Goal: Navigation & Orientation: Find specific page/section

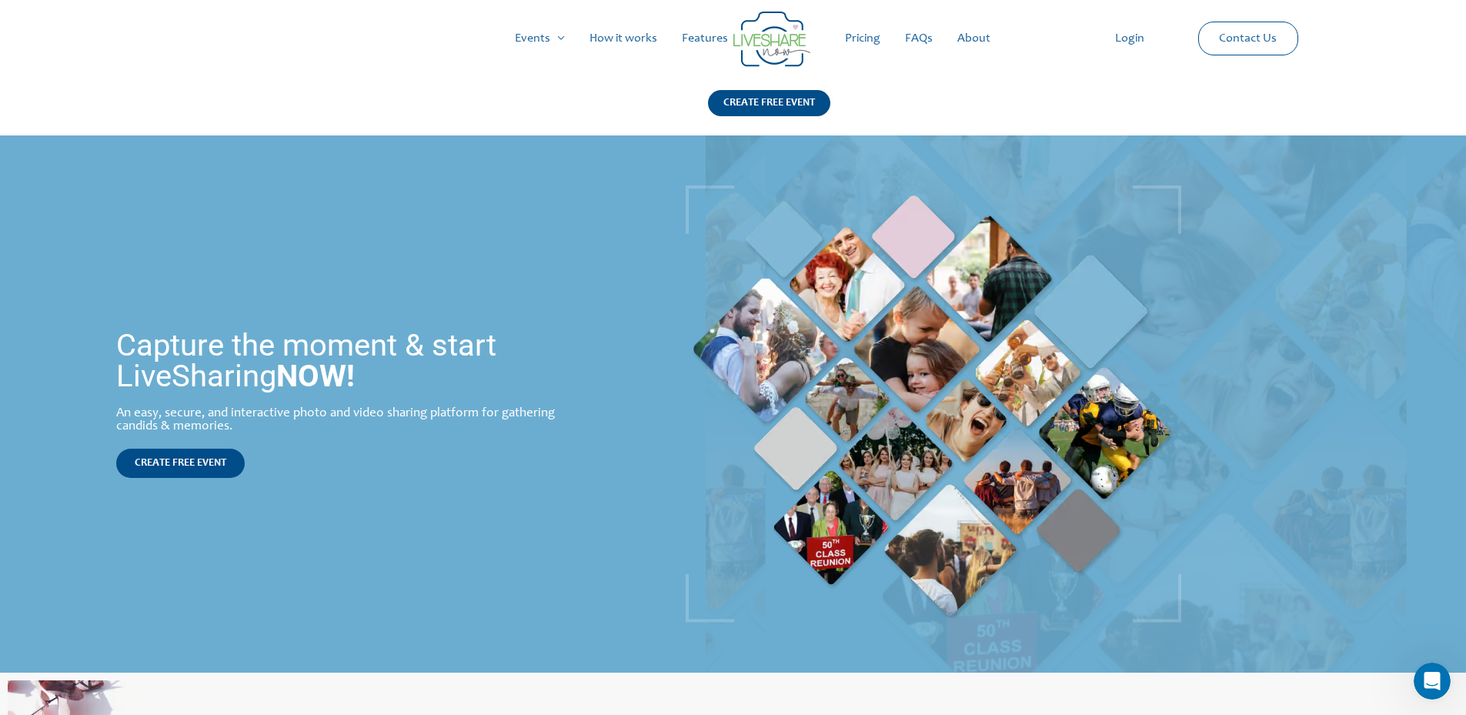
click at [710, 38] on link "Features" at bounding box center [705, 38] width 71 height 49
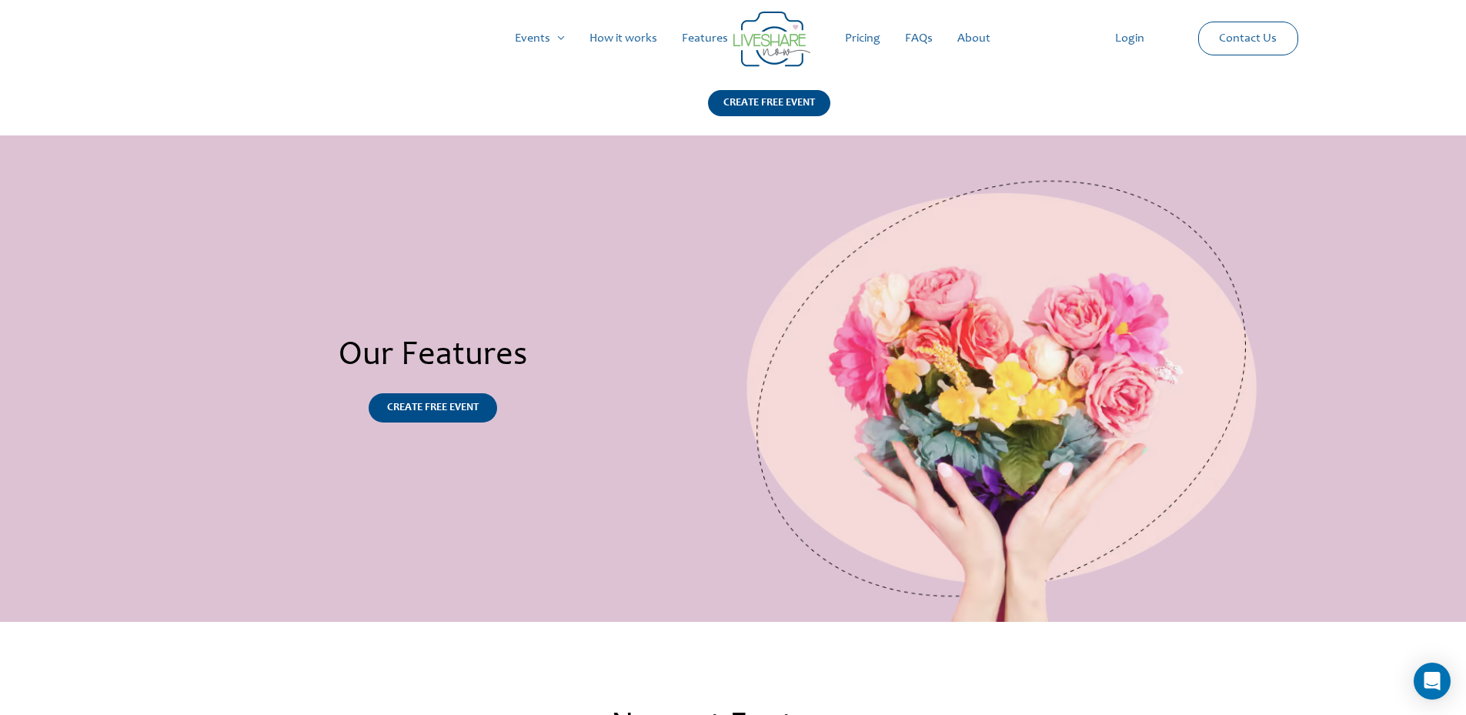
click at [865, 39] on link "Pricing" at bounding box center [863, 38] width 60 height 49
